Goal: Task Accomplishment & Management: Complete application form

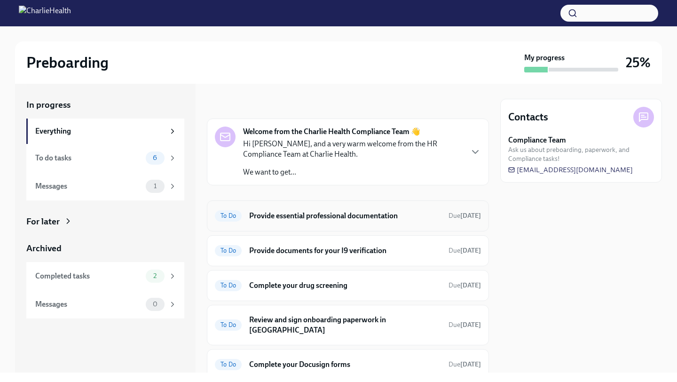
click at [329, 217] on h6 "Provide essential professional documentation" at bounding box center [345, 216] width 192 height 10
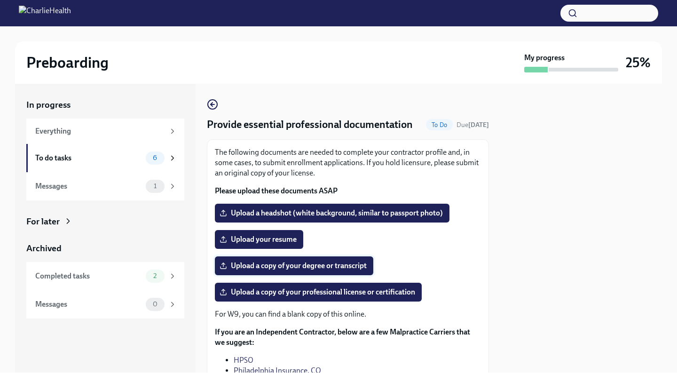
click at [295, 267] on span "Upload a copy of your degree or transcript" at bounding box center [293, 265] width 145 height 9
click at [0, 0] on input "Upload a copy of your degree or transcript" at bounding box center [0, 0] width 0 height 0
click at [349, 266] on span "Upload a copy of your degree or transcript" at bounding box center [293, 265] width 145 height 9
click at [0, 0] on input "Upload a copy of your degree or transcript" at bounding box center [0, 0] width 0 height 0
click at [304, 268] on span "Upload a copy of your degree or transcript" at bounding box center [293, 265] width 145 height 9
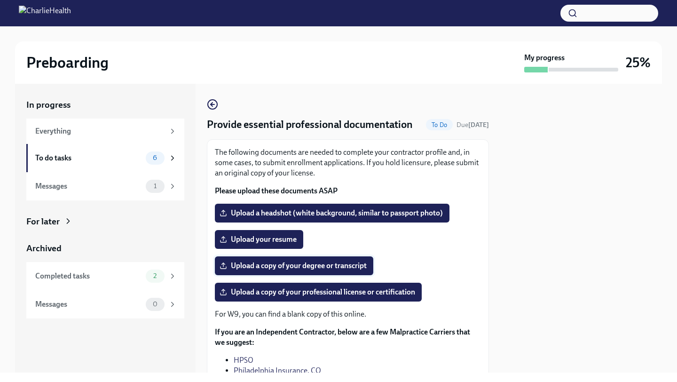
click at [0, 0] on input "Upload a copy of your degree or transcript" at bounding box center [0, 0] width 0 height 0
click at [330, 262] on span "Upload a copy of your degree or transcript" at bounding box center [293, 265] width 145 height 9
click at [0, 0] on input "Upload a copy of your degree or transcript" at bounding box center [0, 0] width 0 height 0
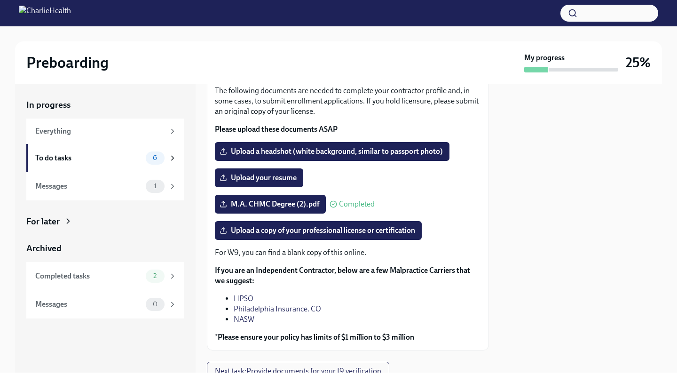
scroll to position [61, 0]
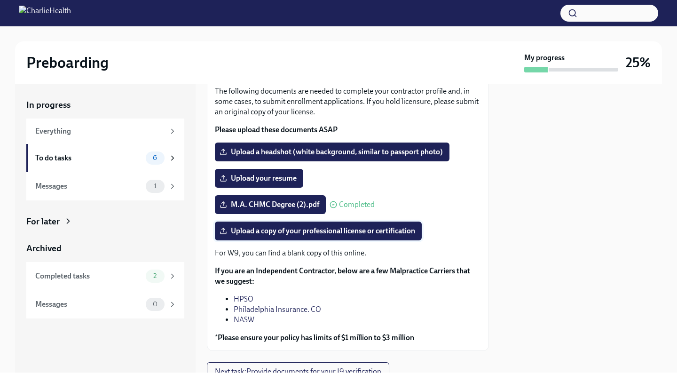
click at [270, 233] on span "Upload a copy of your professional license or certification" at bounding box center [318, 230] width 194 height 9
click at [0, 0] on input "Upload a copy of your professional license or certification" at bounding box center [0, 0] width 0 height 0
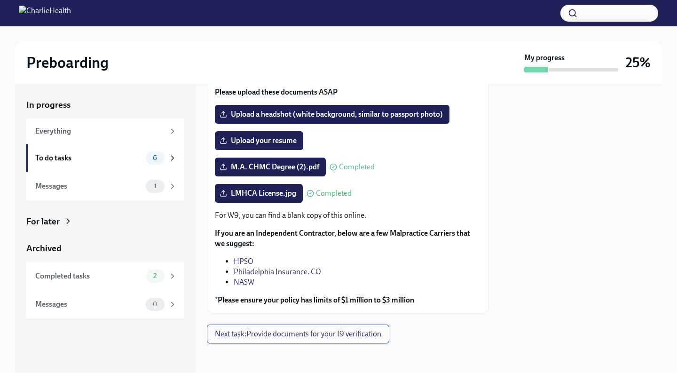
scroll to position [100, 0]
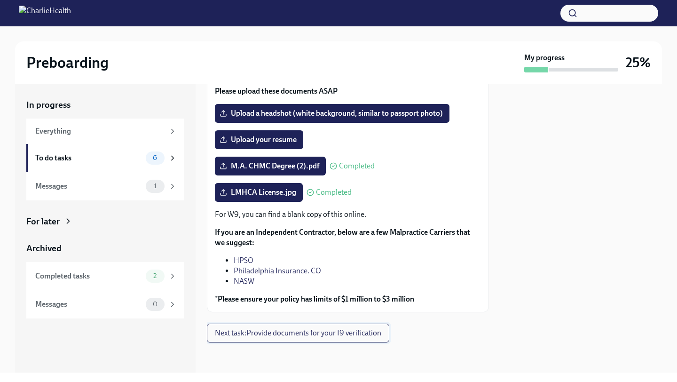
click at [375, 332] on span "Next task : Provide documents for your I9 verification" at bounding box center [298, 332] width 166 height 9
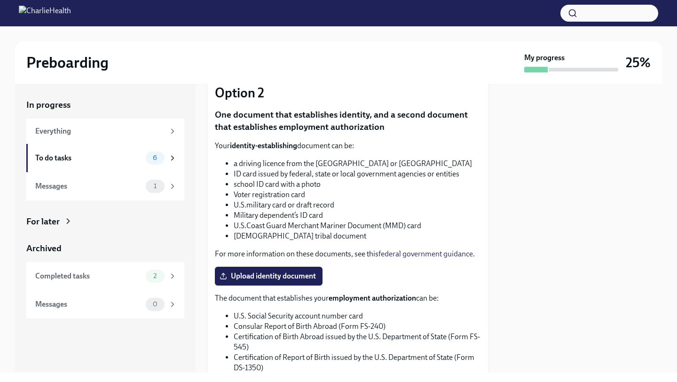
scroll to position [321, 0]
click at [295, 281] on span "Upload identity document" at bounding box center [268, 276] width 94 height 9
click at [0, 0] on input "Upload identity document" at bounding box center [0, 0] width 0 height 0
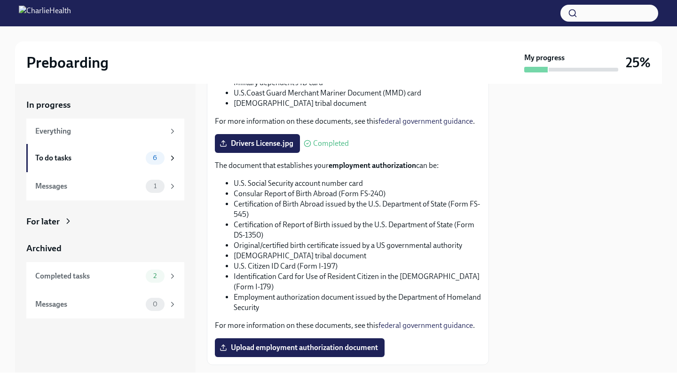
scroll to position [537, 0]
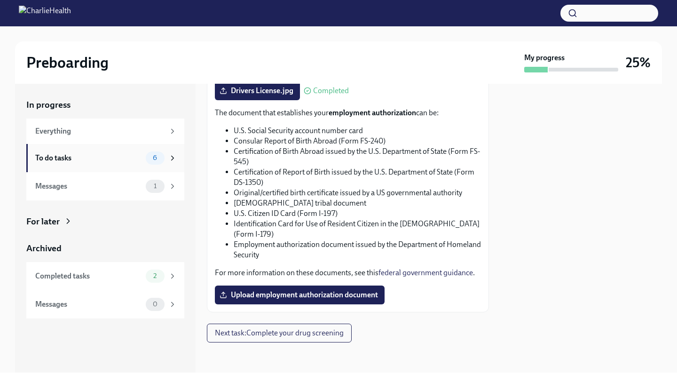
click at [169, 153] on div "6" at bounding box center [161, 157] width 31 height 13
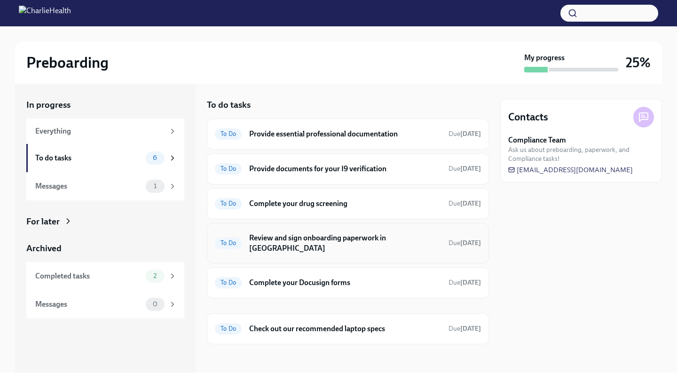
click at [330, 241] on h6 "Review and sign onboarding paperwork in [GEOGRAPHIC_DATA]" at bounding box center [345, 243] width 192 height 21
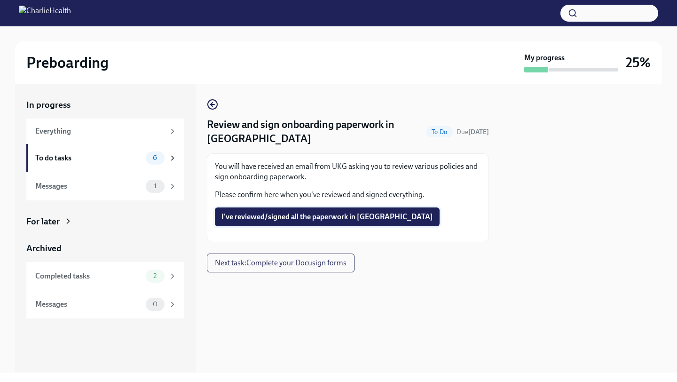
click at [318, 219] on span "I've reviewed/signed all the paperwork in [GEOGRAPHIC_DATA]" at bounding box center [327, 216] width 212 height 9
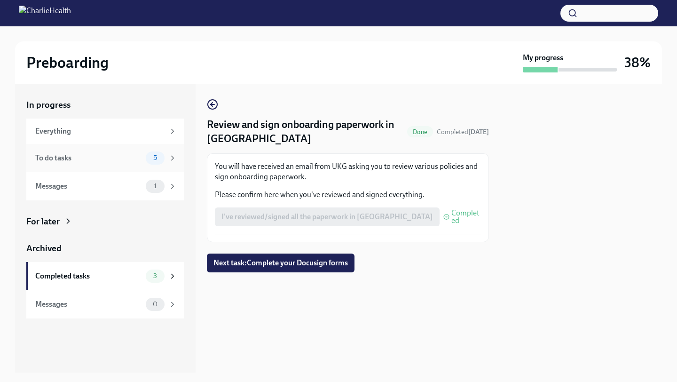
click at [159, 158] on span "5" at bounding box center [155, 157] width 15 height 7
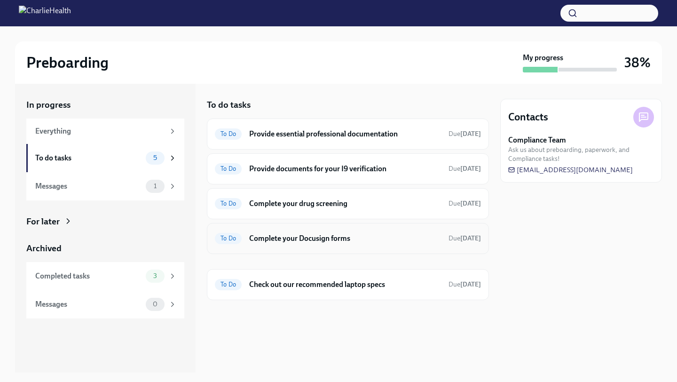
click at [360, 234] on h6 "Complete your Docusign forms" at bounding box center [345, 238] width 192 height 10
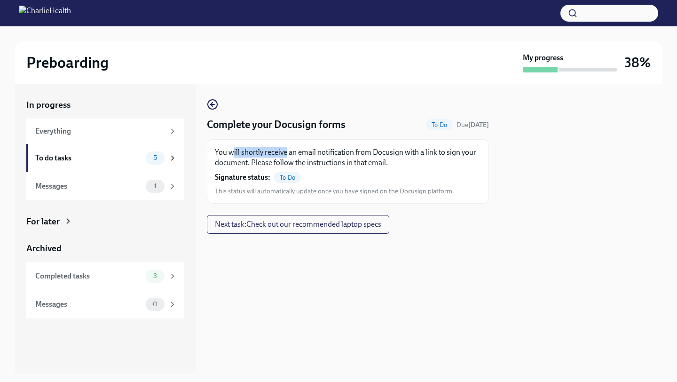
drag, startPoint x: 234, startPoint y: 149, endPoint x: 286, endPoint y: 155, distance: 52.5
click at [286, 155] on p "You will shortly receive an email notification from Docusign with a link to sig…" at bounding box center [348, 157] width 266 height 21
drag, startPoint x: 245, startPoint y: 177, endPoint x: 290, endPoint y: 179, distance: 44.2
click at [246, 177] on strong "Signature status:" at bounding box center [242, 177] width 55 height 10
click at [329, 230] on button "Next task : Check out our recommended laptop specs" at bounding box center [298, 224] width 182 height 19
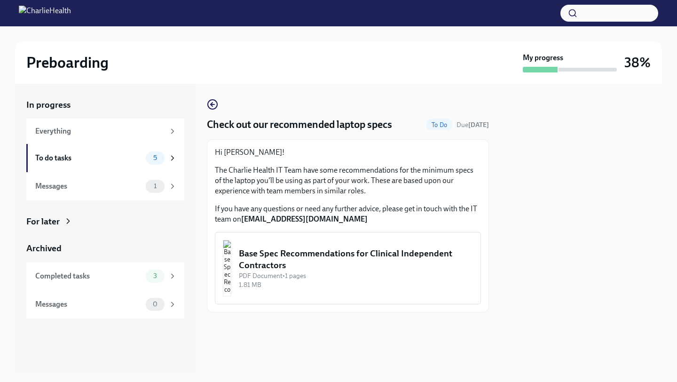
click at [324, 251] on div "Base Spec Recommendations for Clinical Independent Contractors" at bounding box center [356, 259] width 234 height 24
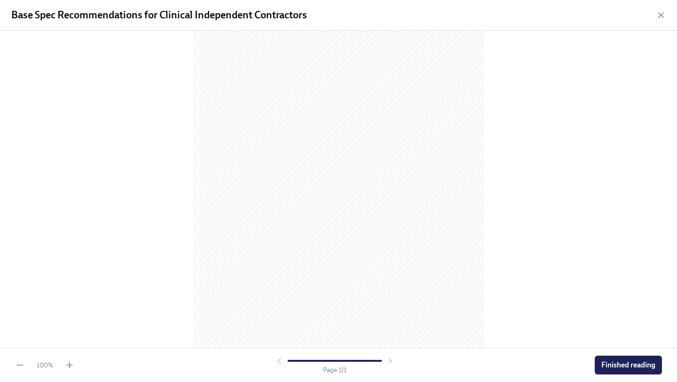
scroll to position [71, 0]
click at [650, 367] on span "Finished reading" at bounding box center [628, 364] width 54 height 9
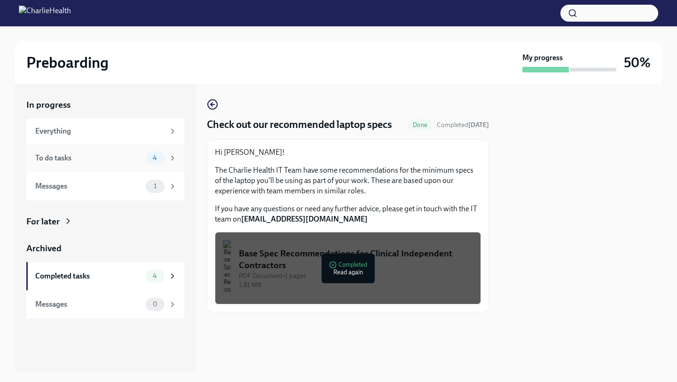
click at [136, 163] on div "To do tasks 4" at bounding box center [106, 157] width 142 height 13
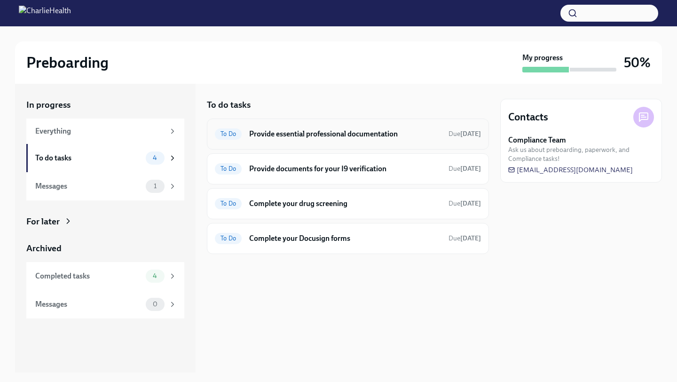
click at [377, 137] on h6 "Provide essential professional documentation" at bounding box center [345, 134] width 192 height 10
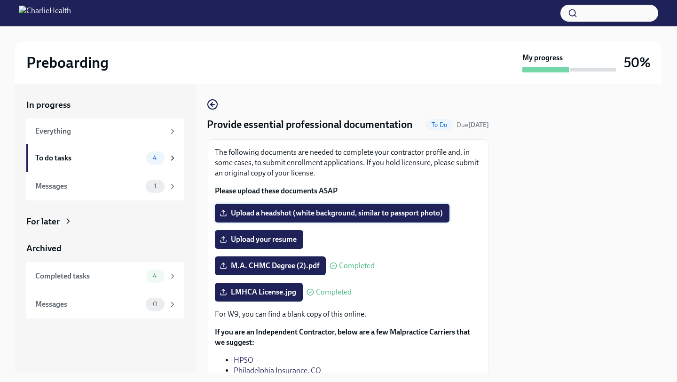
click at [361, 217] on span "Upload a headshot (white background, similar to passport photo)" at bounding box center [331, 212] width 221 height 9
click at [0, 0] on input "Upload a headshot (white background, similar to passport photo)" at bounding box center [0, 0] width 0 height 0
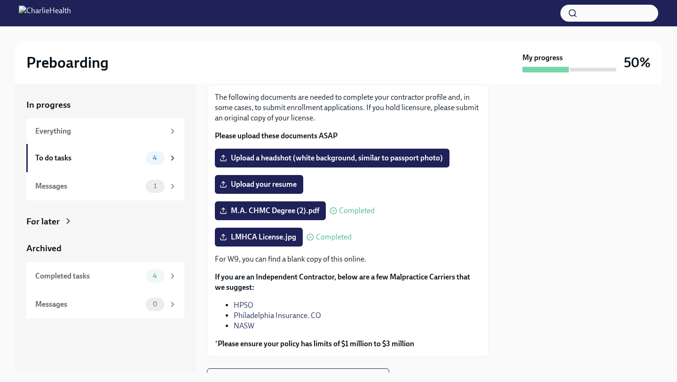
scroll to position [16, 0]
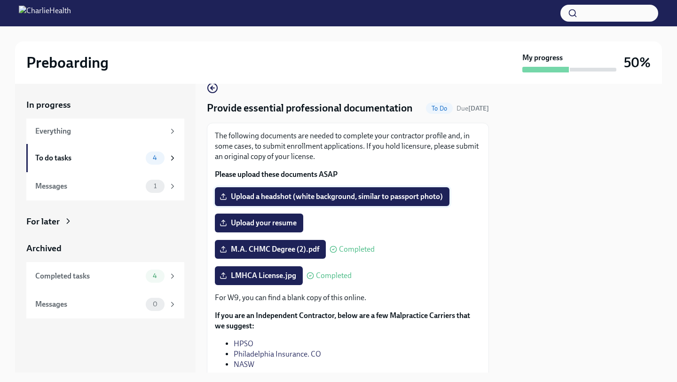
click at [285, 197] on span "Upload a headshot (white background, similar to passport photo)" at bounding box center [331, 196] width 221 height 9
click at [0, 0] on input "Upload a headshot (white background, similar to passport photo)" at bounding box center [0, 0] width 0 height 0
click at [281, 194] on span "Upload a headshot (white background, similar to passport photo)" at bounding box center [331, 196] width 221 height 9
click at [0, 0] on input "Upload a headshot (white background, similar to passport photo)" at bounding box center [0, 0] width 0 height 0
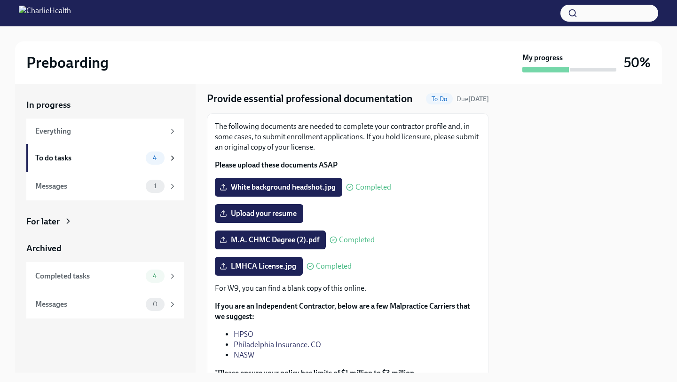
scroll to position [100, 0]
